Goal: Find specific page/section: Find specific page/section

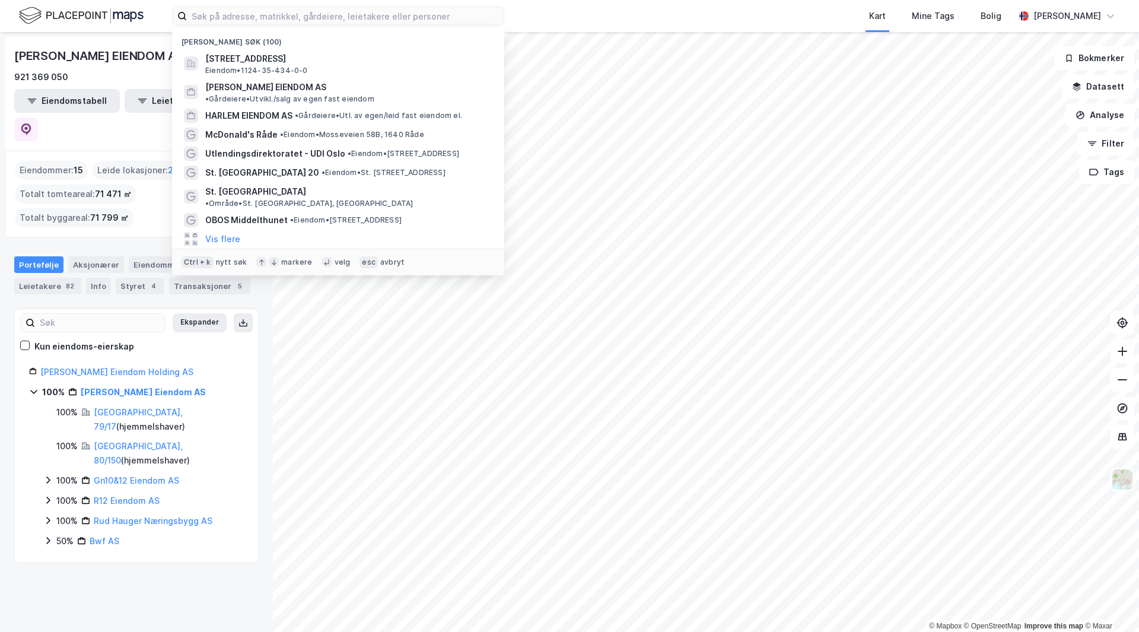
type input "v"
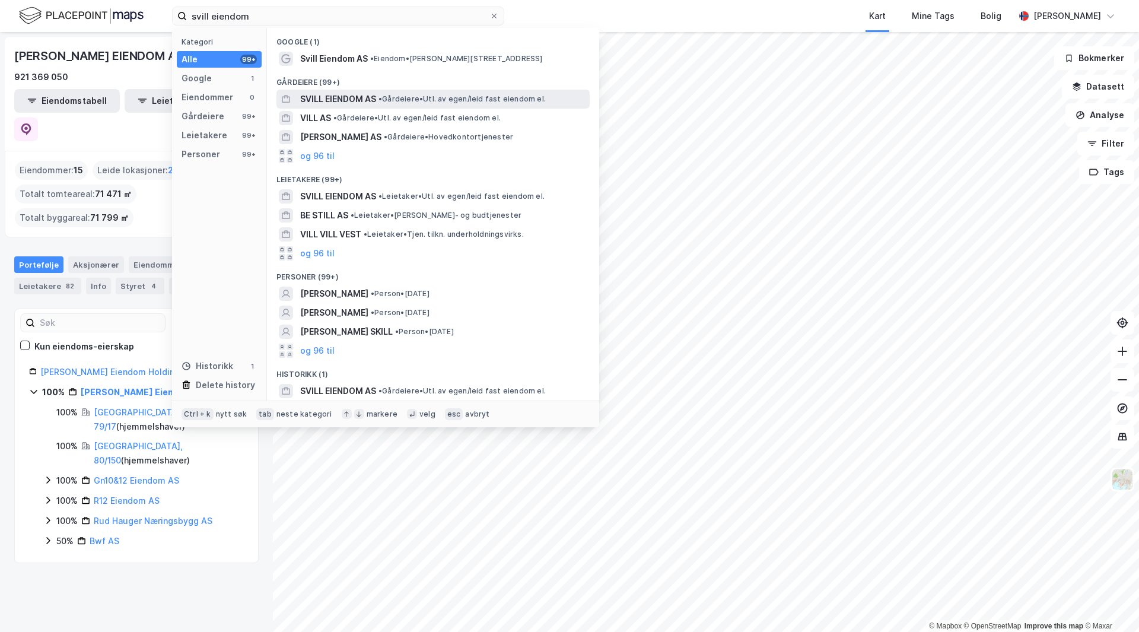
type input "svill eiendom"
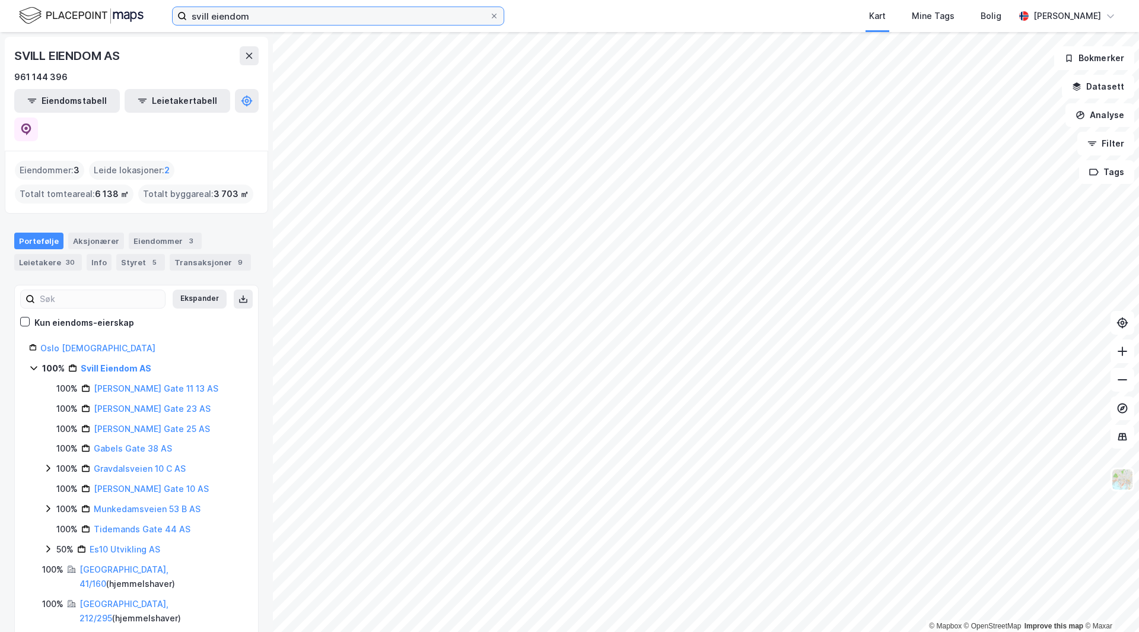
click at [259, 16] on input "svill eiendom" at bounding box center [338, 16] width 303 height 18
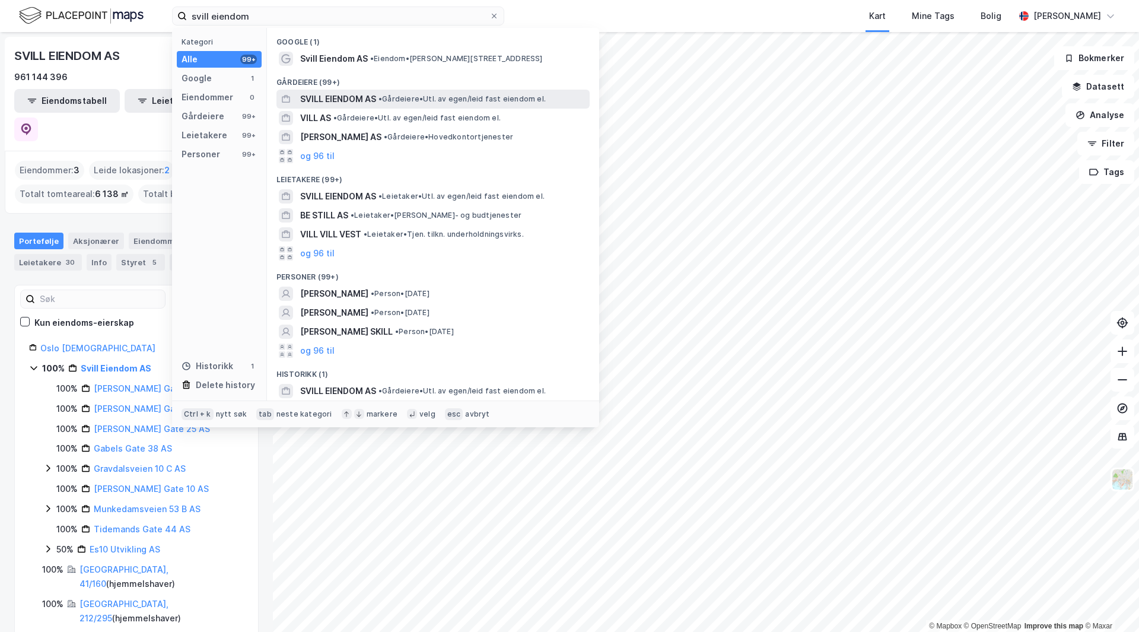
click at [356, 91] on div "SVILL EIENDOM AS • Gårdeiere • Utl. av egen/leid fast eiendom el." at bounding box center [432, 99] width 313 height 19
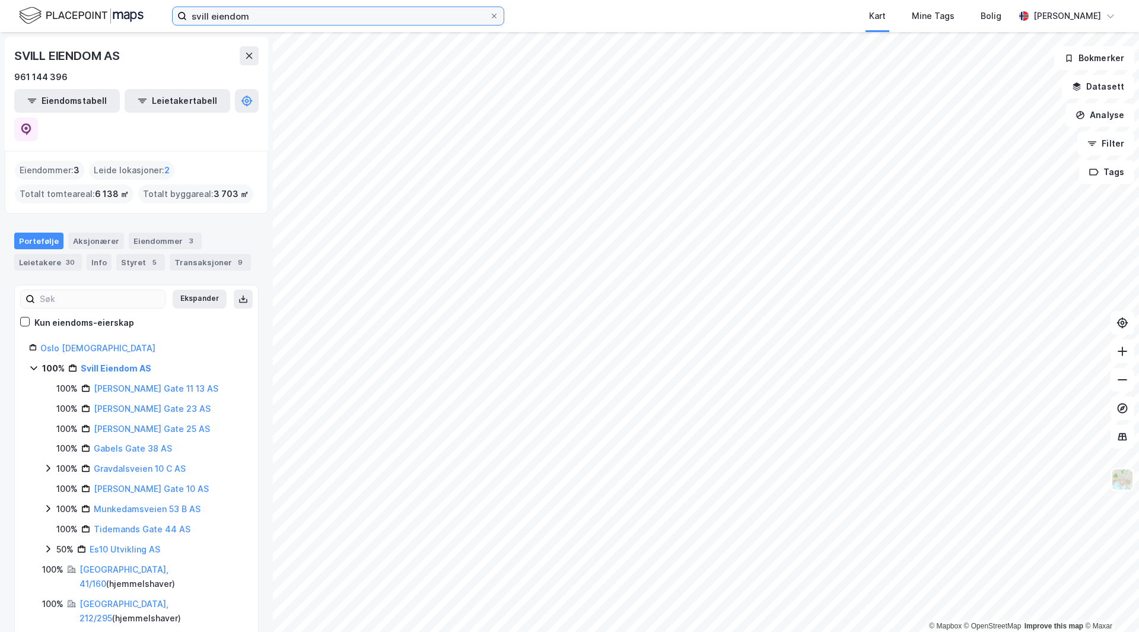
click at [253, 13] on input "svill eiendom" at bounding box center [338, 16] width 303 height 18
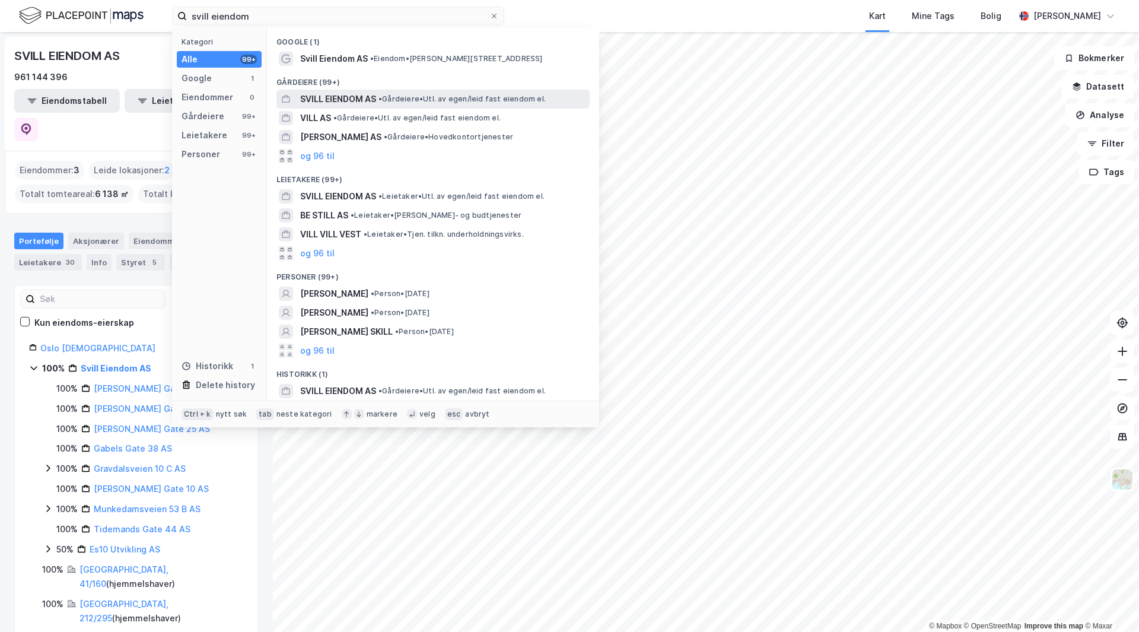
click at [356, 102] on span "SVILL EIENDOM AS" at bounding box center [338, 99] width 76 height 14
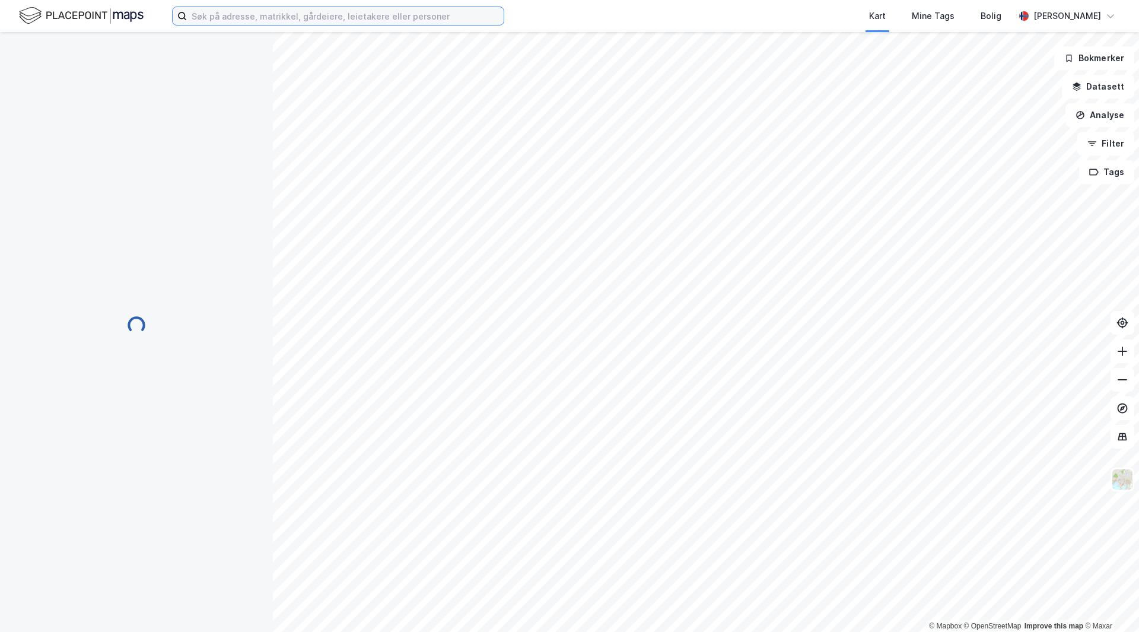
click at [246, 19] on input at bounding box center [345, 16] width 317 height 18
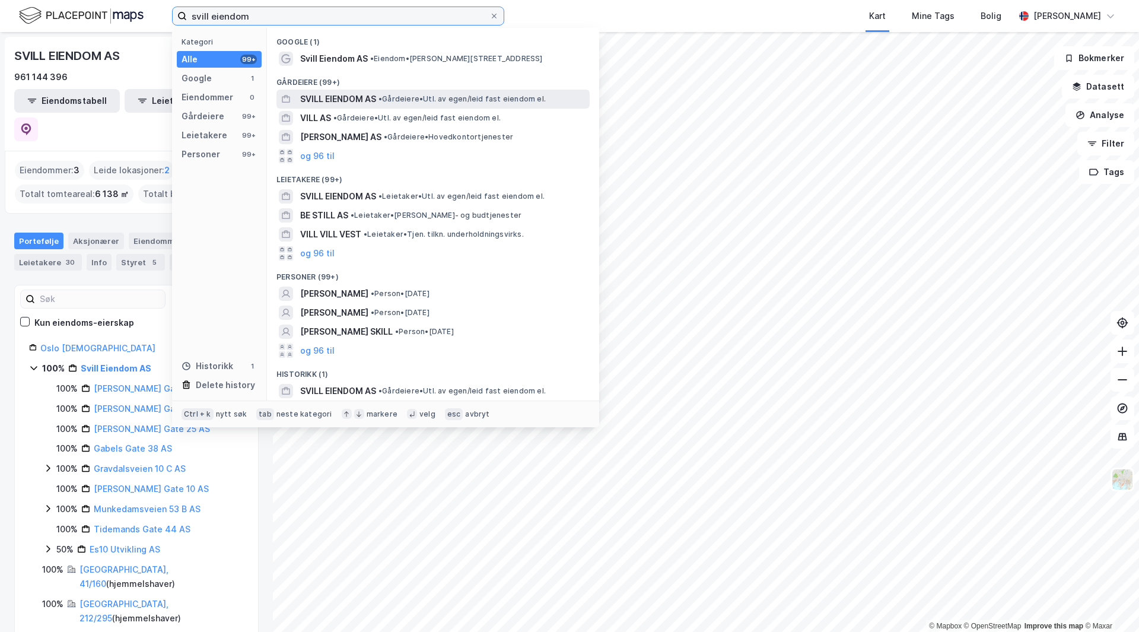
type input "svill eiendom"
click at [428, 95] on span "• Gårdeiere • Utl. av egen/leid fast eiendom el." at bounding box center [462, 98] width 167 height 9
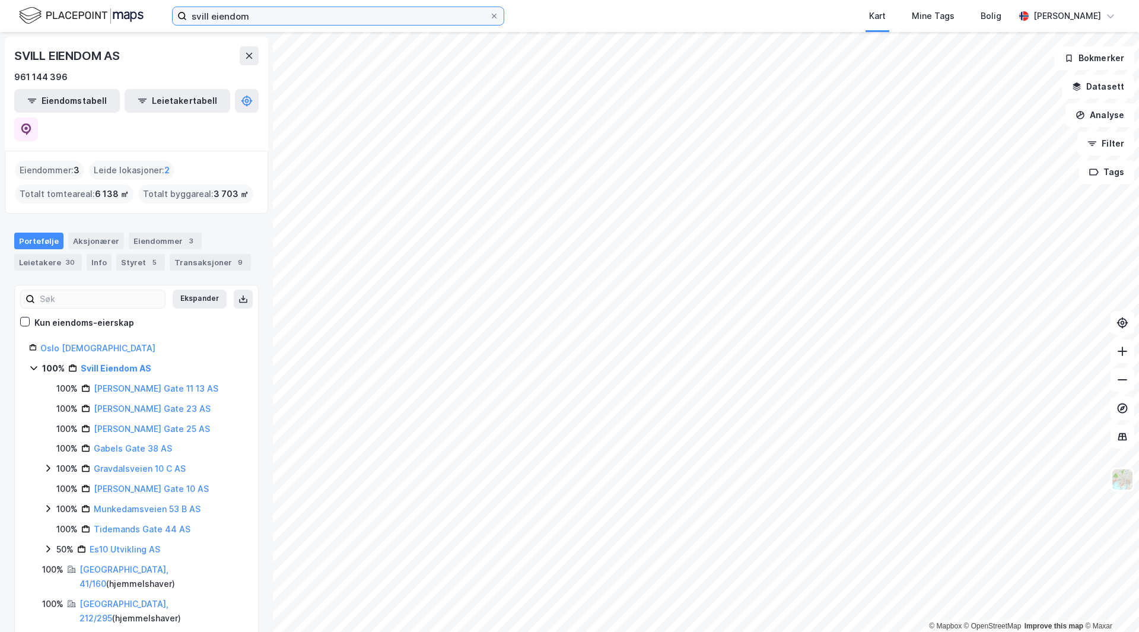
click at [253, 14] on input "svill eiendom" at bounding box center [338, 16] width 303 height 18
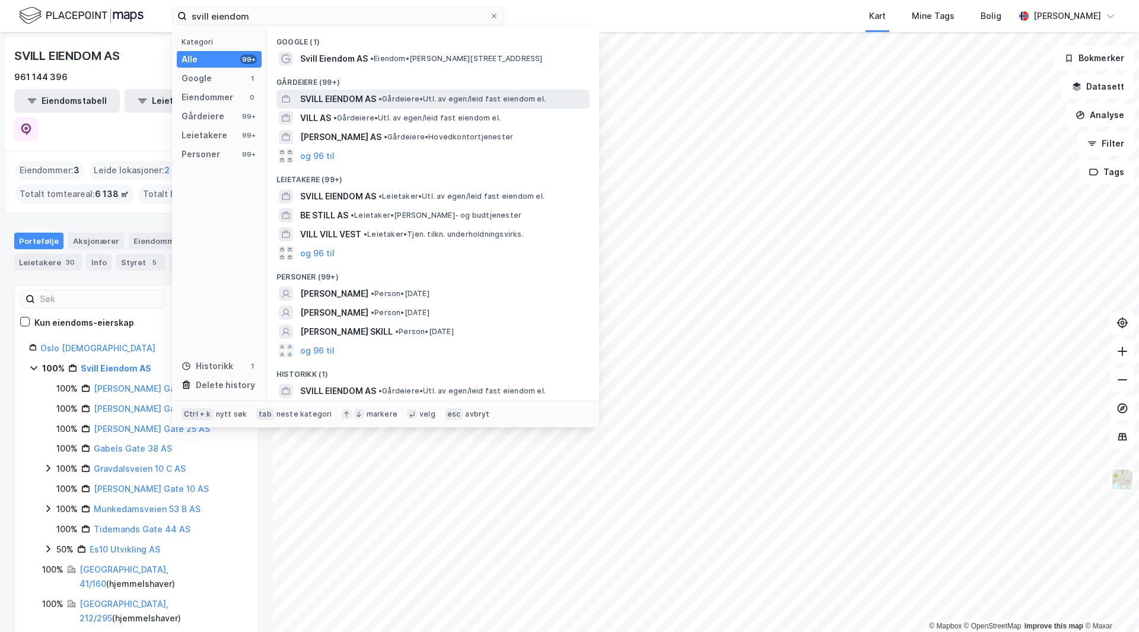
click at [370, 102] on span "SVILL EIENDOM AS" at bounding box center [338, 99] width 76 height 14
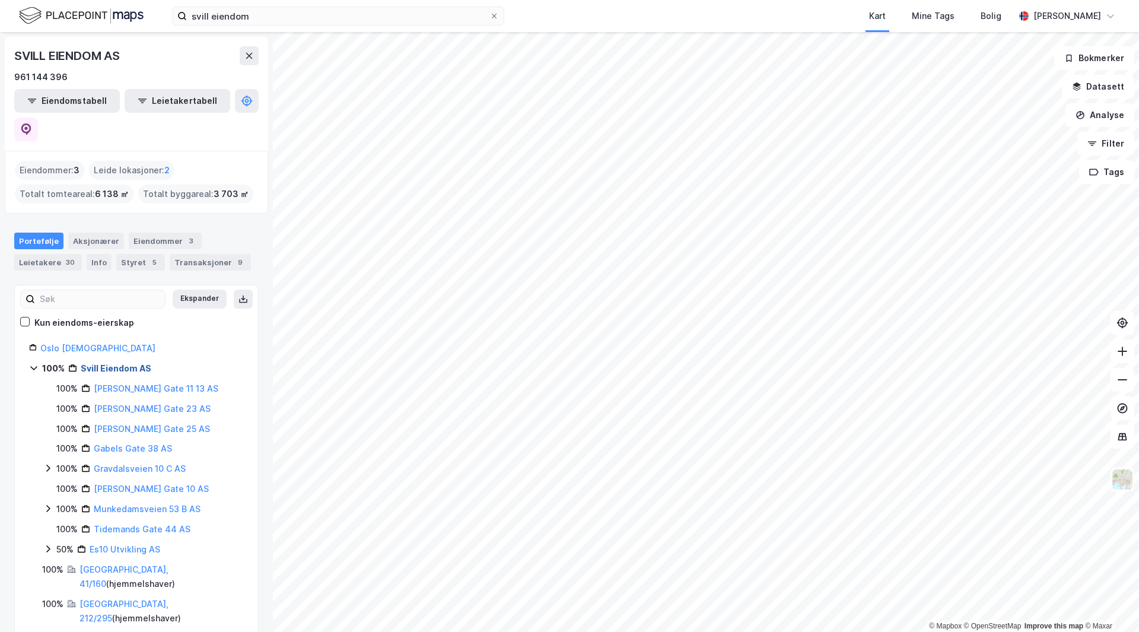
click at [115, 363] on link "Svill Eiendom AS" at bounding box center [116, 368] width 71 height 10
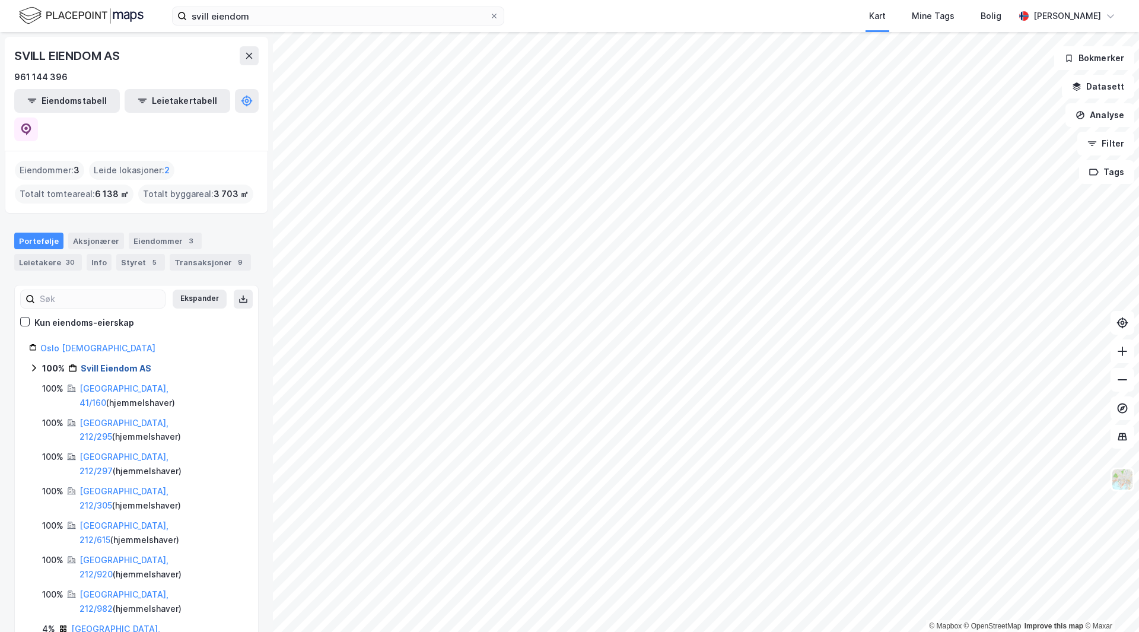
click at [100, 363] on link "Svill Eiendom AS" at bounding box center [116, 368] width 71 height 10
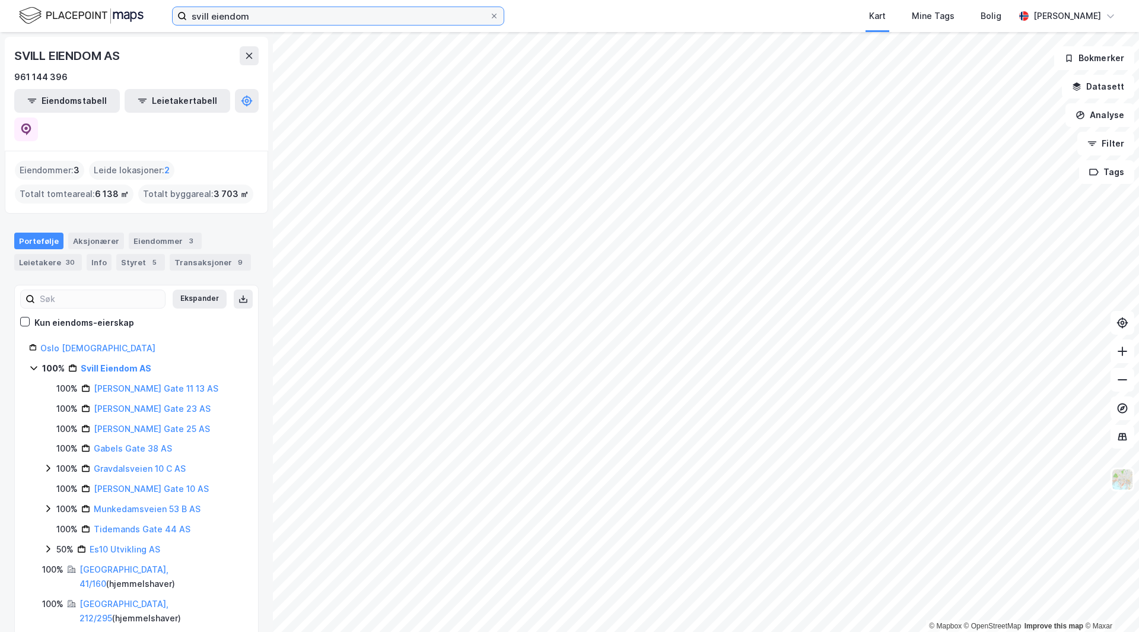
click at [269, 21] on input "svill eiendom" at bounding box center [338, 16] width 303 height 18
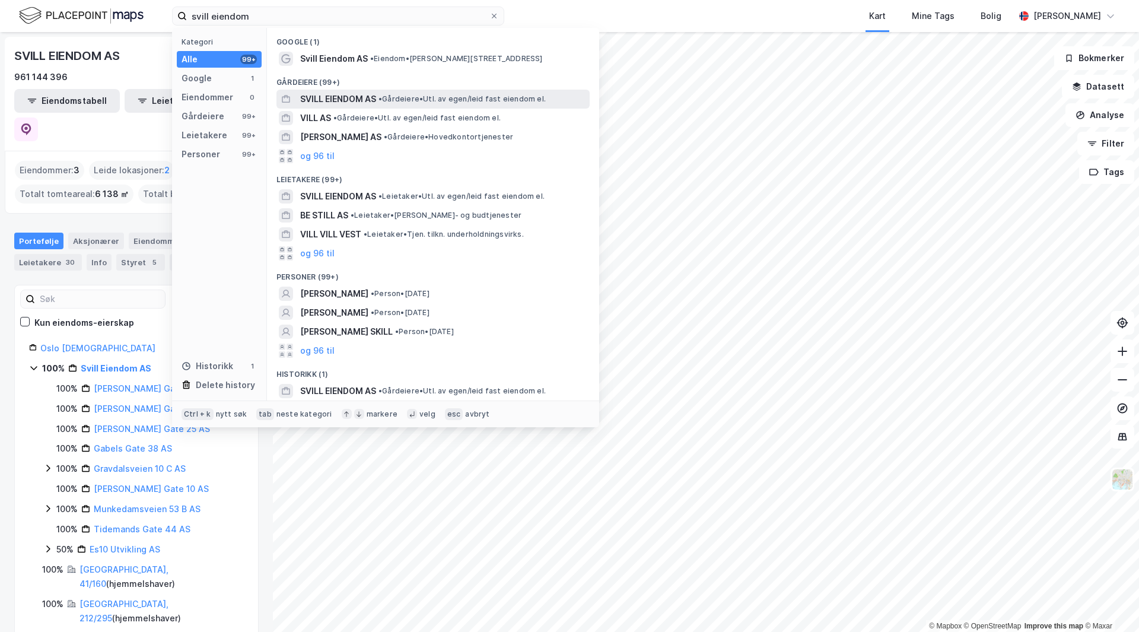
click at [339, 103] on span "SVILL EIENDOM AS" at bounding box center [338, 99] width 76 height 14
